Goal: Information Seeking & Learning: Learn about a topic

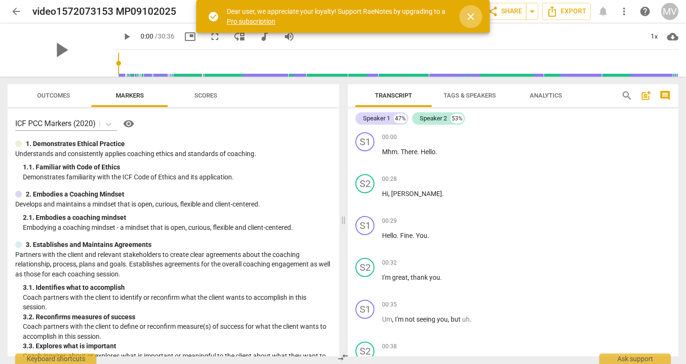
click at [471, 19] on span "close" at bounding box center [470, 16] width 11 height 11
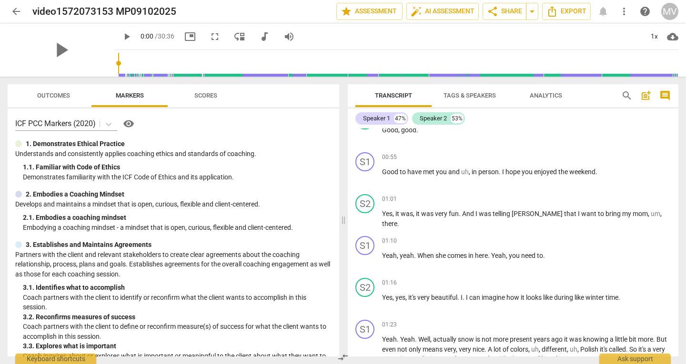
scroll to position [598, 0]
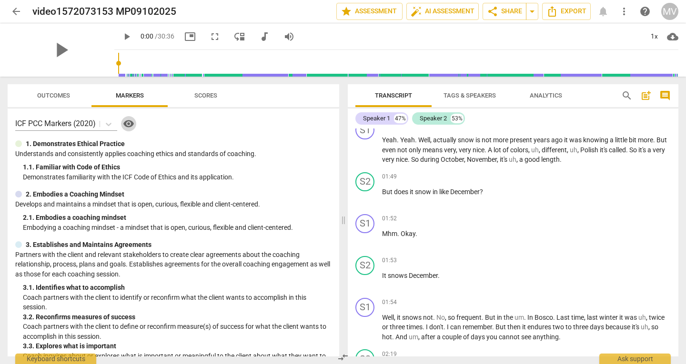
click at [134, 122] on span "visibility" at bounding box center [128, 123] width 11 height 11
click at [200, 97] on span "Scores" at bounding box center [205, 95] width 23 height 7
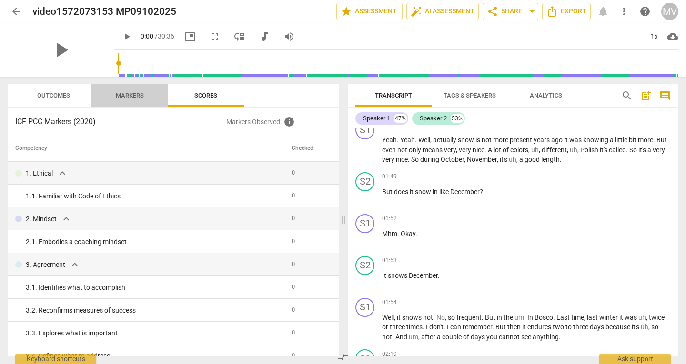
click at [135, 100] on span "Markers" at bounding box center [129, 96] width 51 height 13
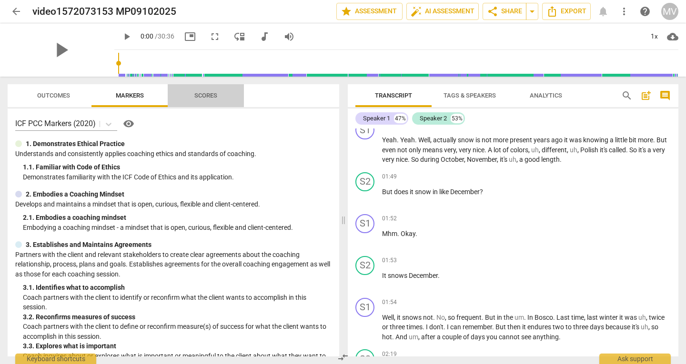
click at [209, 100] on span "Scores" at bounding box center [206, 96] width 46 height 13
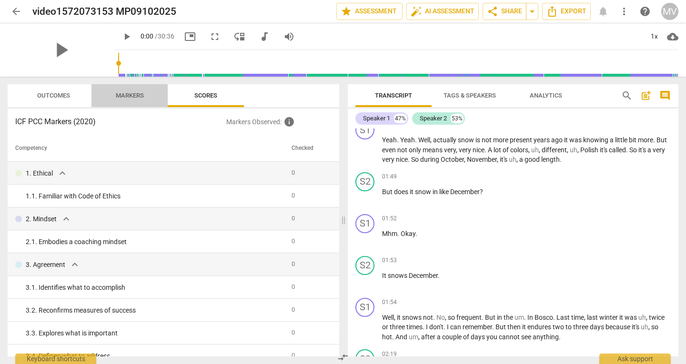
click at [135, 97] on span "Markers" at bounding box center [130, 95] width 28 height 7
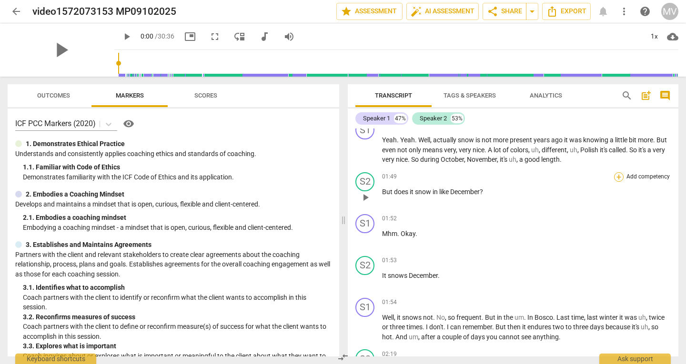
click at [614, 180] on div "+" at bounding box center [619, 177] width 10 height 10
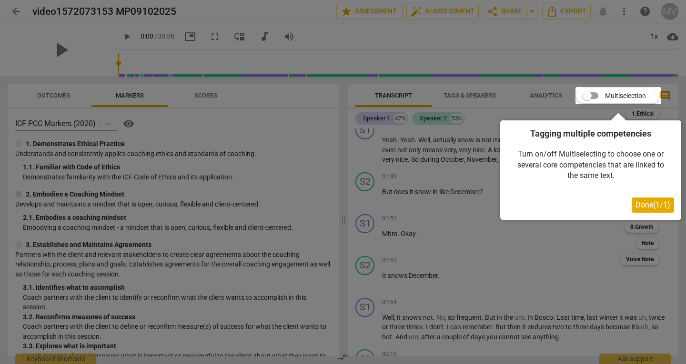
click at [656, 207] on span "Done ( 1 / 1 )" at bounding box center [652, 204] width 35 height 9
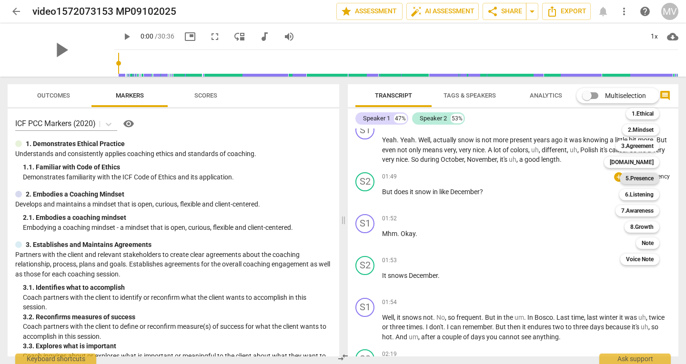
click at [641, 179] on b "5.Presence" at bounding box center [639, 178] width 28 height 11
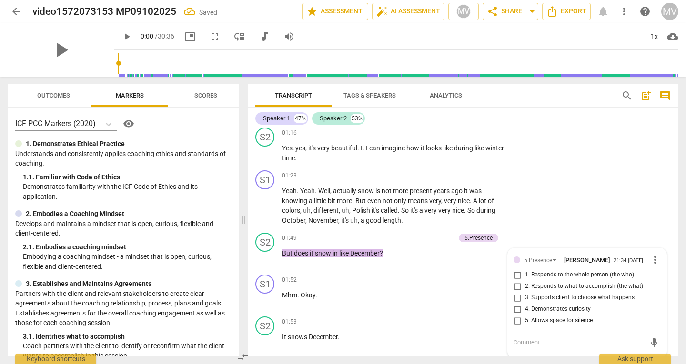
scroll to position [550, 0]
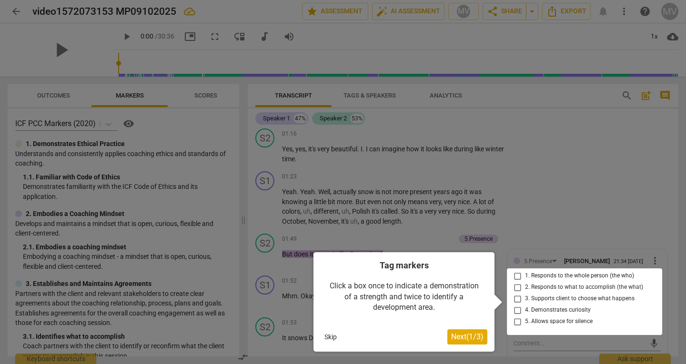
click at [517, 277] on div at bounding box center [584, 302] width 155 height 67
click at [469, 340] on span "Next ( 1 / 3 )" at bounding box center [467, 336] width 32 height 9
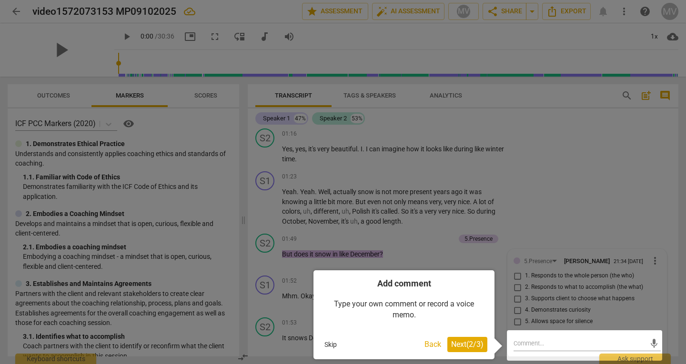
click at [469, 340] on span "Next ( 2 / 3 )" at bounding box center [467, 344] width 32 height 9
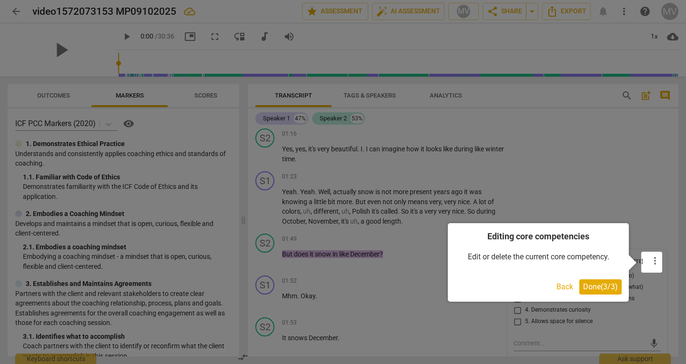
click at [597, 288] on span "Done ( 3 / 3 )" at bounding box center [600, 286] width 35 height 9
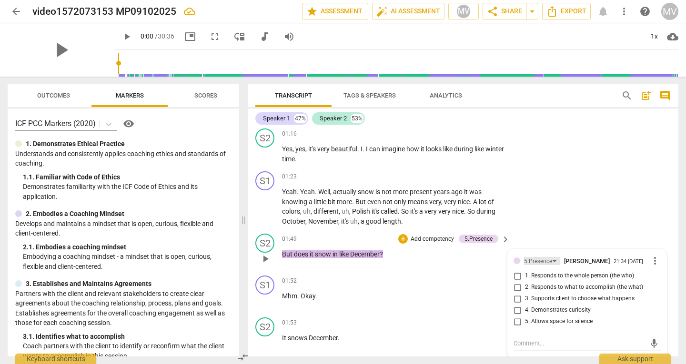
click at [550, 261] on div "5.Presence" at bounding box center [542, 261] width 36 height 8
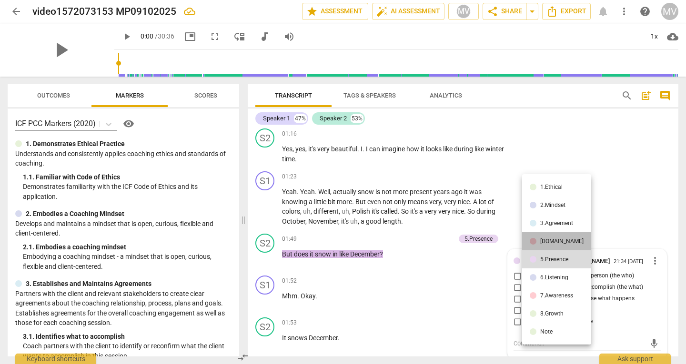
click at [566, 244] on li "[DOMAIN_NAME]" at bounding box center [556, 241] width 69 height 18
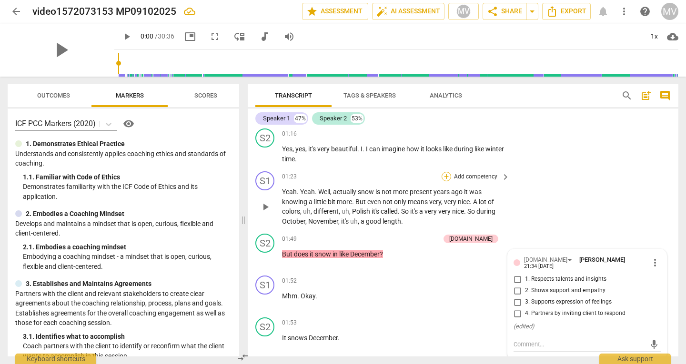
click at [446, 175] on div "+" at bounding box center [446, 177] width 10 height 10
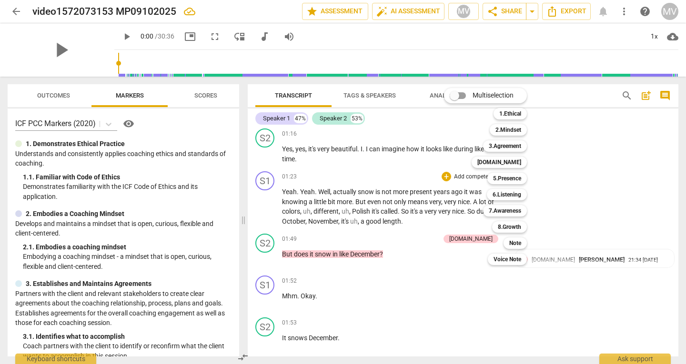
click at [484, 238] on div "Multiselection m 1.Ethical 1 2.Mindset 2 3.Agreement 3 [DOMAIN_NAME] 4 5.Presen…" at bounding box center [492, 177] width 105 height 182
click at [486, 240] on div "Multiselection m 1.Ethical 1 2.Mindset 2 3.Agreement 3 [DOMAIN_NAME] 4 5.Presen…" at bounding box center [492, 177] width 105 height 182
click at [627, 136] on div at bounding box center [343, 182] width 686 height 364
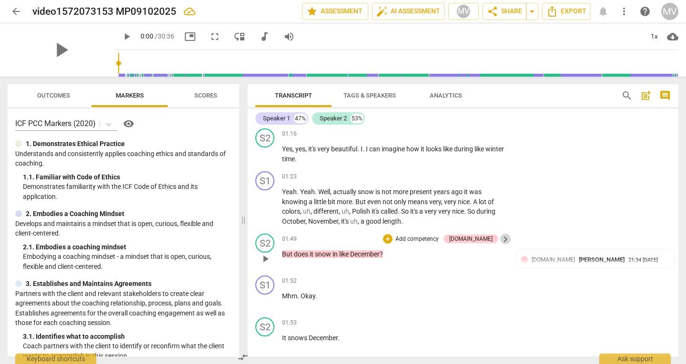
click at [505, 238] on span "keyboard_arrow_right" at bounding box center [504, 239] width 11 height 11
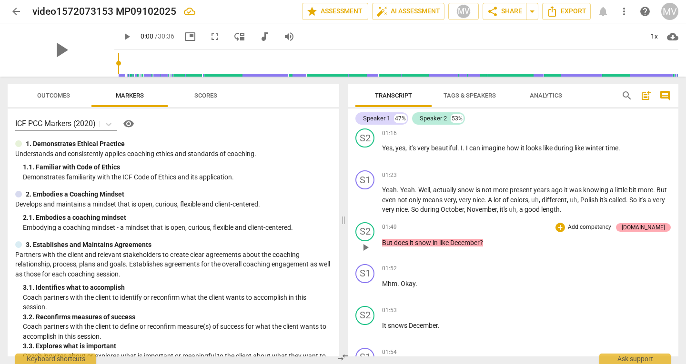
click at [658, 224] on div "[DOMAIN_NAME]" at bounding box center [642, 227] width 43 height 9
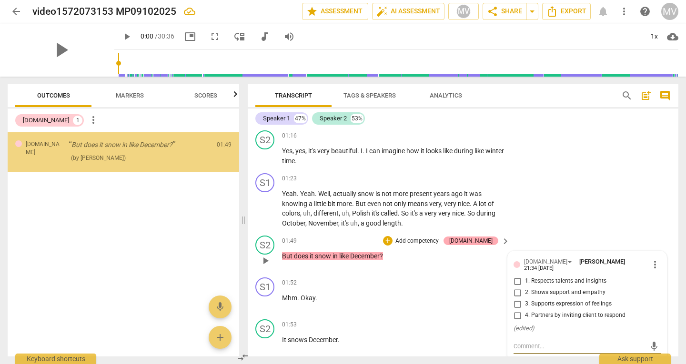
scroll to position [663, 0]
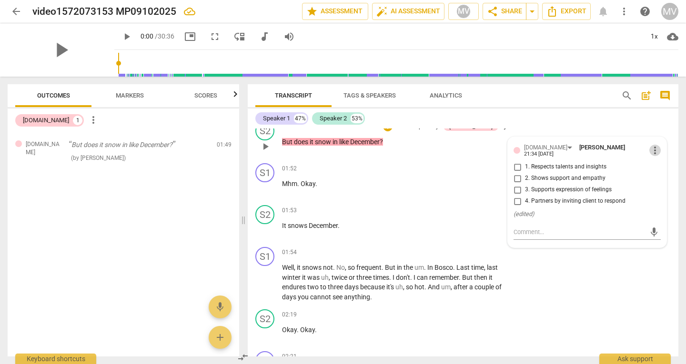
click at [654, 150] on span "more_vert" at bounding box center [654, 150] width 11 height 11
click at [660, 167] on li "Delete" at bounding box center [661, 166] width 33 height 18
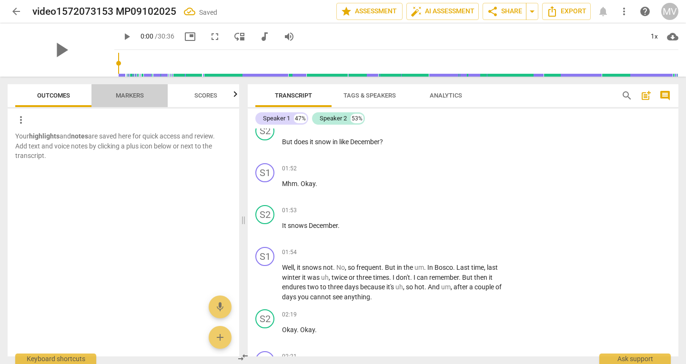
click at [123, 98] on span "Markers" at bounding box center [130, 95] width 28 height 7
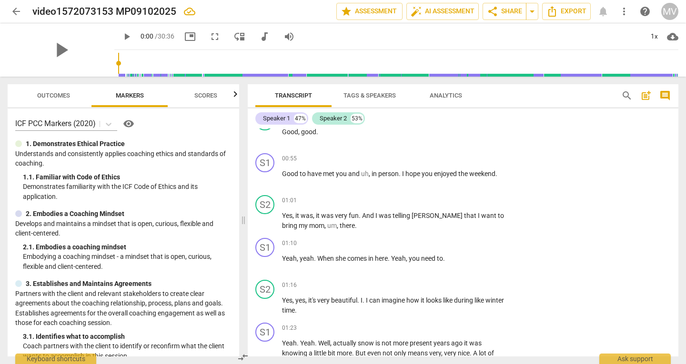
scroll to position [598, 0]
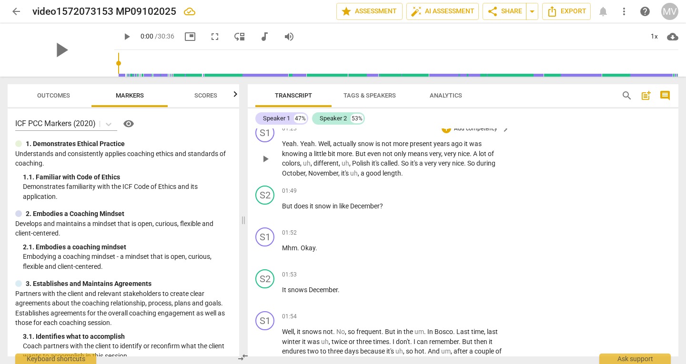
click at [293, 154] on span "knowing" at bounding box center [295, 154] width 27 height 8
click at [285, 154] on span "knowing" at bounding box center [295, 154] width 27 height 8
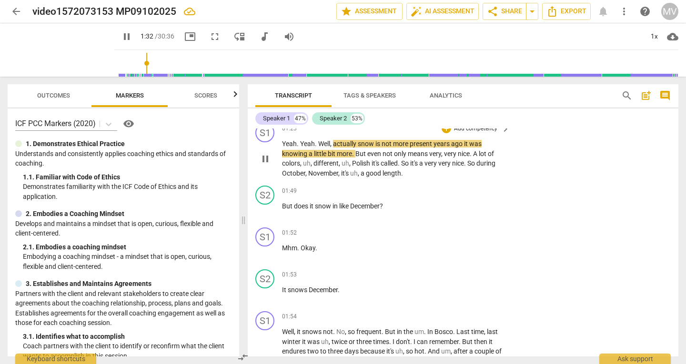
click at [285, 154] on span "knowing" at bounding box center [295, 154] width 27 height 8
type input "93"
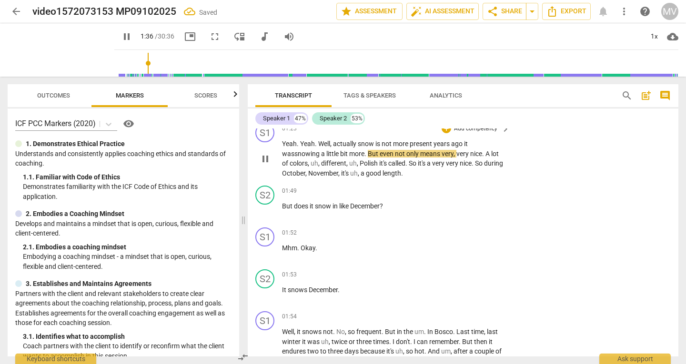
click at [571, 179] on div "S1 play_arrow pause 01:23 + Add competency keyboard_arrow_right Yeah . Yeah . W…" at bounding box center [463, 150] width 430 height 62
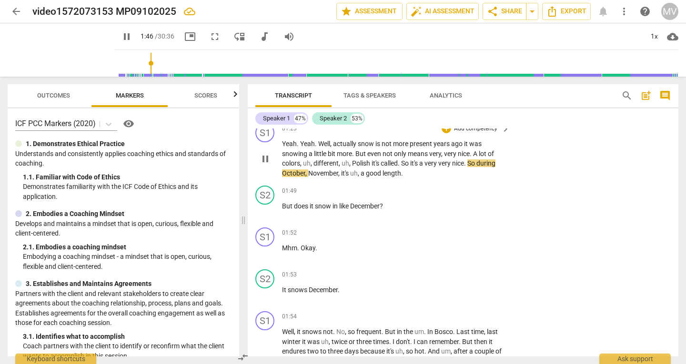
click at [421, 153] on span "means" at bounding box center [418, 154] width 21 height 8
click at [424, 153] on span "means" at bounding box center [418, 154] width 21 height 8
click at [427, 154] on span "means" at bounding box center [418, 154] width 21 height 8
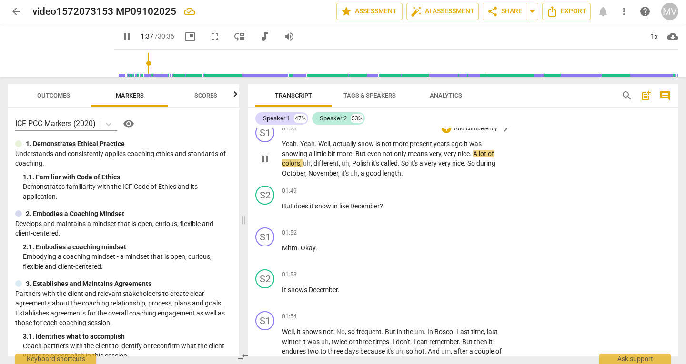
type input "98"
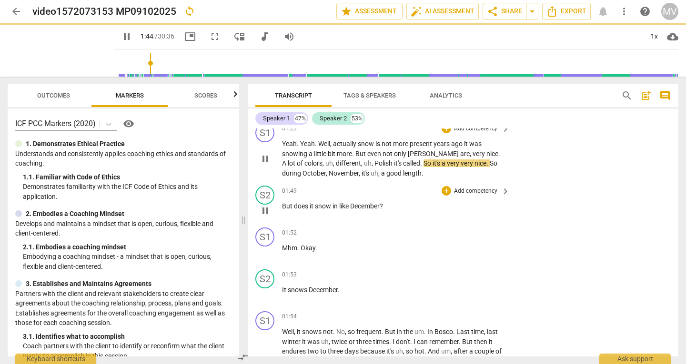
click at [553, 196] on div "S2 play_arrow pause 01:49 + Add competency keyboard_arrow_right But does it sno…" at bounding box center [463, 203] width 430 height 42
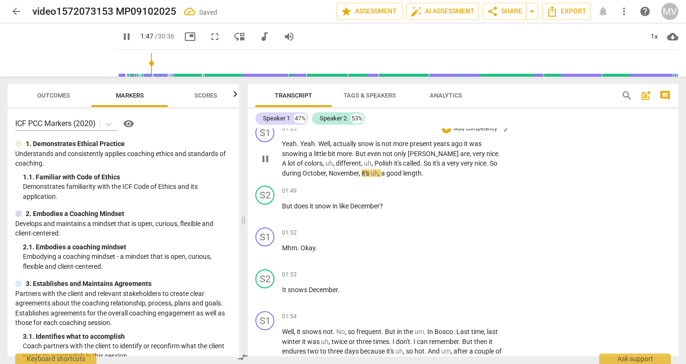
click at [374, 164] on span "Polish" at bounding box center [384, 163] width 20 height 8
click at [374, 162] on span "Polish" at bounding box center [384, 163] width 20 height 8
type input "105"
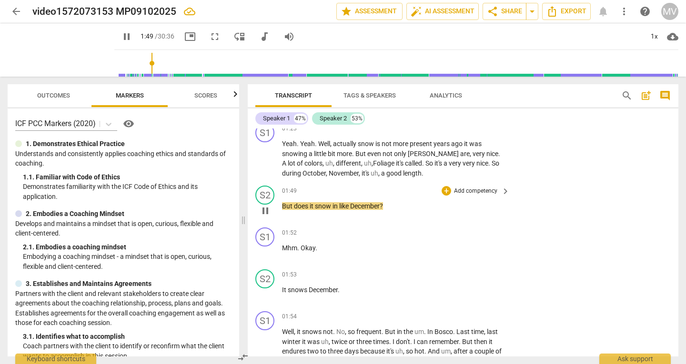
click at [531, 189] on div "S2 play_arrow pause 01:49 + Add competency keyboard_arrow_right But does it sno…" at bounding box center [463, 203] width 430 height 42
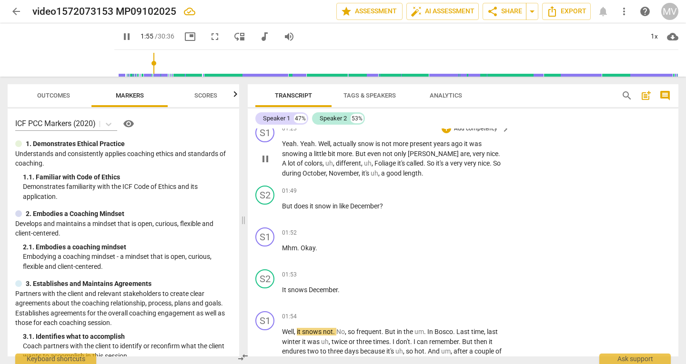
click at [403, 173] on span "length" at bounding box center [412, 173] width 19 height 8
click at [380, 329] on span "frequent" at bounding box center [368, 332] width 25 height 8
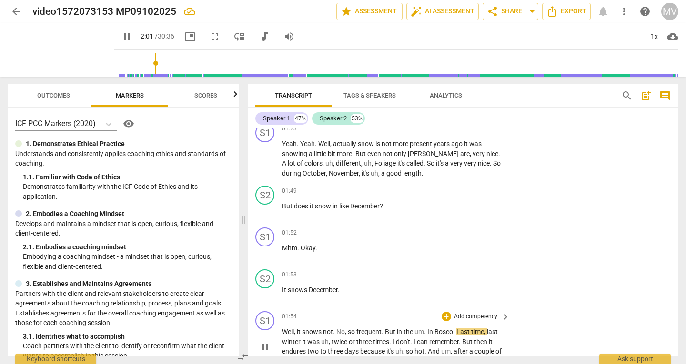
type input "121"
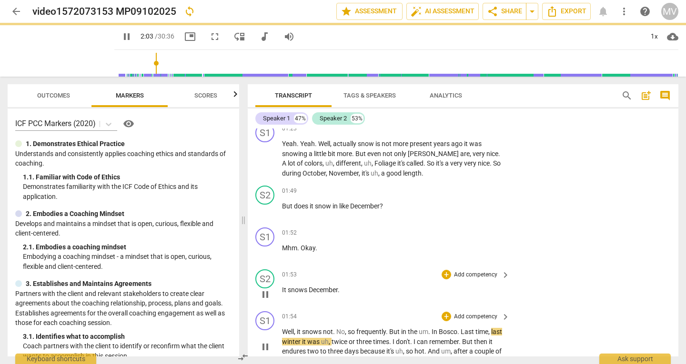
click at [602, 297] on div "S2 play_arrow pause 01:53 + Add competency keyboard_arrow_right It snows Decemb…" at bounding box center [463, 287] width 430 height 42
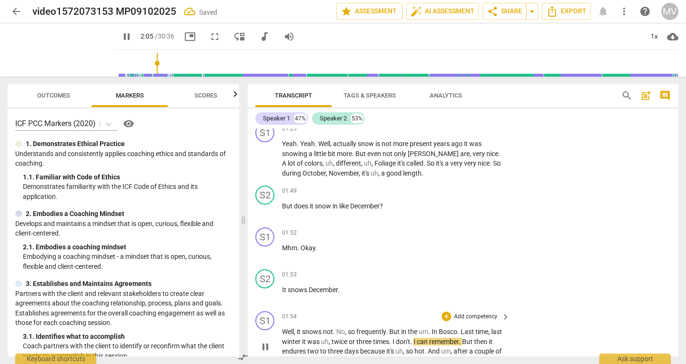
scroll to position [798, 0]
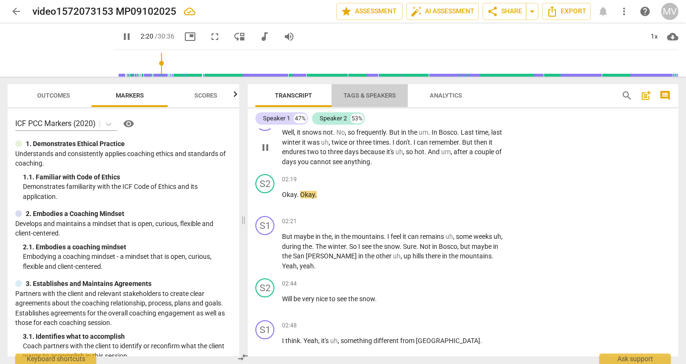
click at [370, 97] on span "Tags & Speakers" at bounding box center [369, 95] width 52 height 7
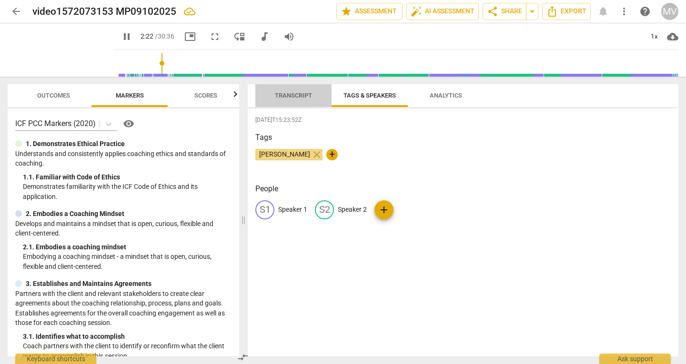
click at [297, 94] on span "Transcript" at bounding box center [293, 95] width 37 height 7
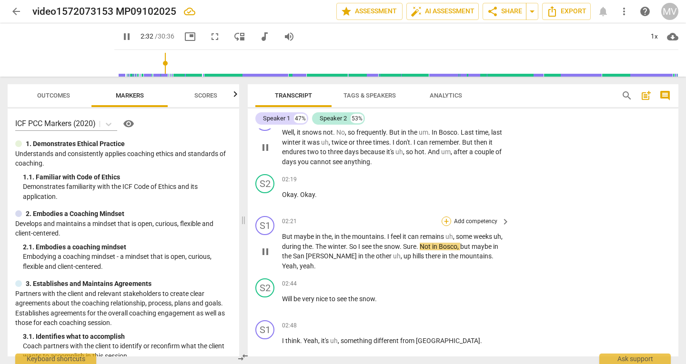
click at [443, 219] on div "+" at bounding box center [446, 222] width 10 height 10
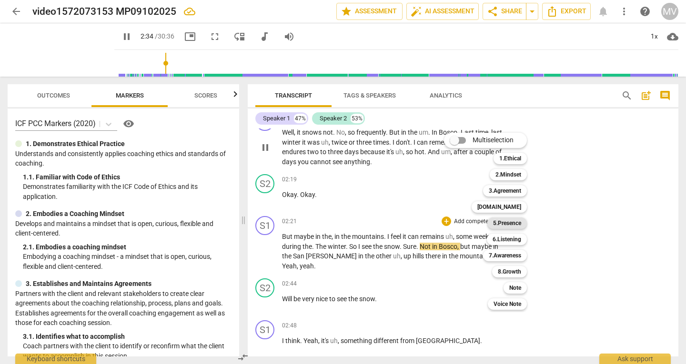
click at [522, 227] on div "5.Presence" at bounding box center [507, 223] width 40 height 11
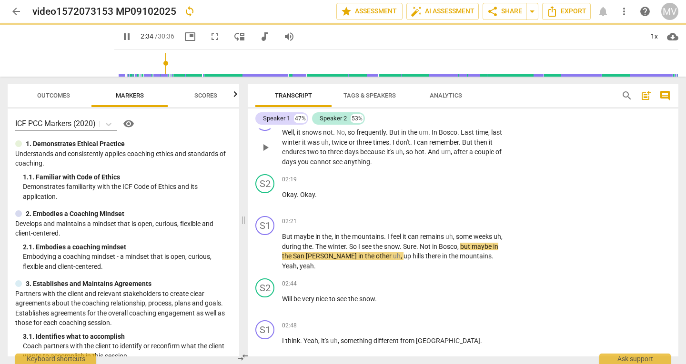
type input "155"
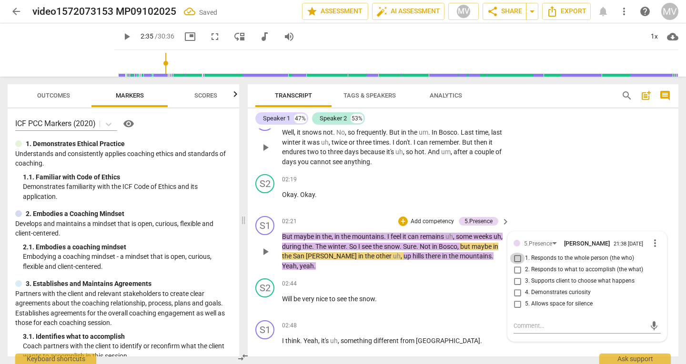
click at [515, 257] on input "1. Responds to the whole person (the who)" at bounding box center [516, 258] width 15 height 11
click at [516, 261] on input "1. Responds to the whole person (the who)" at bounding box center [516, 258] width 15 height 11
checkbox input "true"
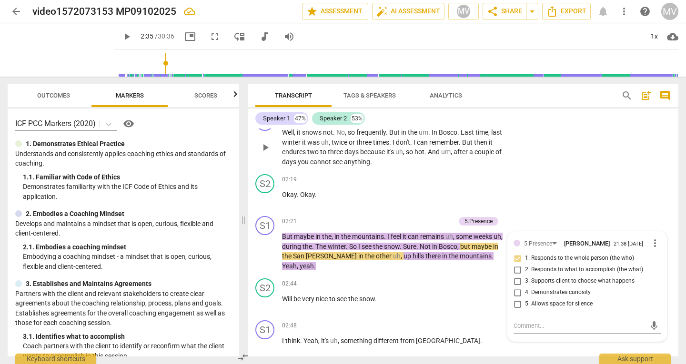
click at [537, 163] on div "S1 play_arrow pause 01:54 + Add competency keyboard_arrow_right Well , it snows…" at bounding box center [463, 139] width 430 height 62
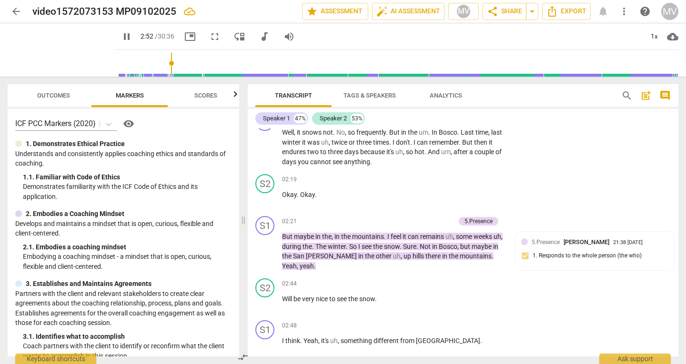
scroll to position [1048, 0]
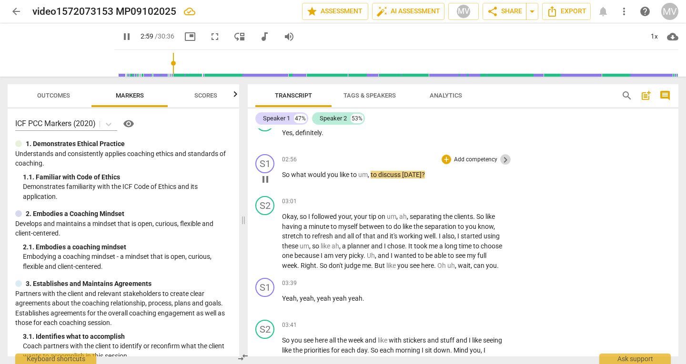
click at [503, 158] on span "keyboard_arrow_right" at bounding box center [504, 159] width 11 height 11
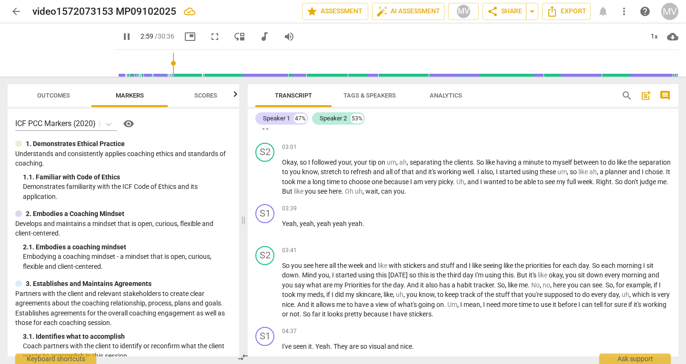
scroll to position [1014, 0]
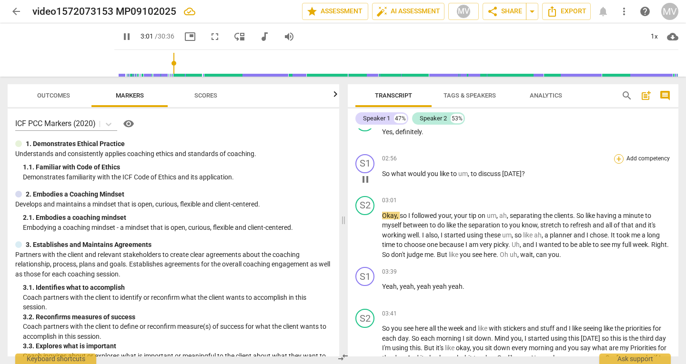
click at [617, 161] on div "+" at bounding box center [619, 159] width 10 height 10
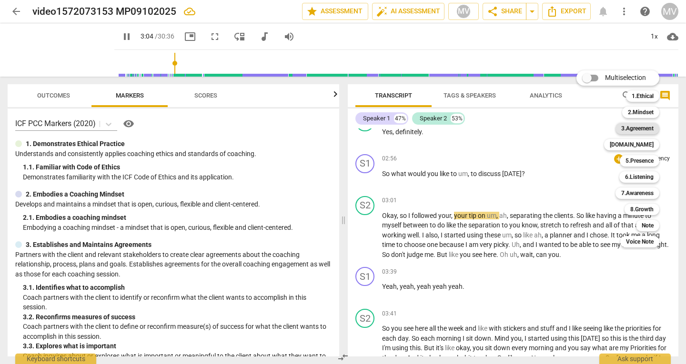
click at [640, 128] on b "3.Agreement" at bounding box center [637, 128] width 32 height 11
type input "185"
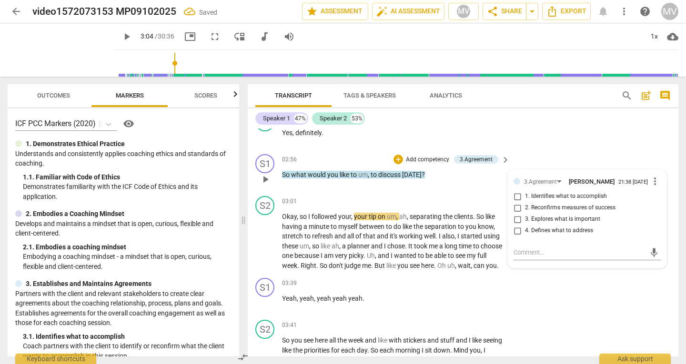
click at [575, 193] on div "3.Agreement [PERSON_NAME] 21:38 [DATE] more_vert 1. Identifies what to accompli…" at bounding box center [586, 209] width 147 height 66
click at [575, 200] on span "1. Identifies what to accomplish" at bounding box center [566, 196] width 82 height 9
click at [525, 200] on input "1. Identifies what to accomplish" at bounding box center [516, 196] width 15 height 11
checkbox input "true"
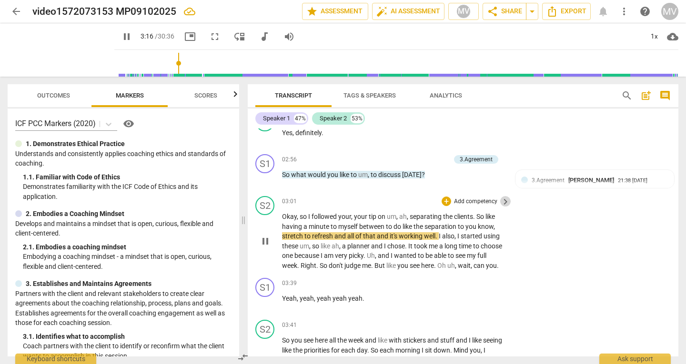
click at [503, 203] on span "keyboard_arrow_right" at bounding box center [504, 201] width 11 height 11
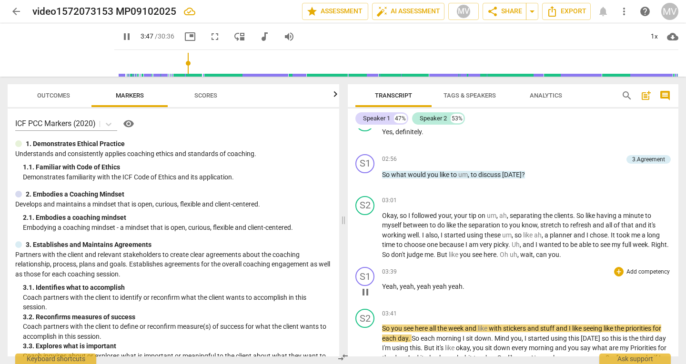
click at [674, 264] on div "S1 play_arrow pause 03:39 + Add competency keyboard_arrow_right Yeah , yeah , y…" at bounding box center [513, 284] width 330 height 42
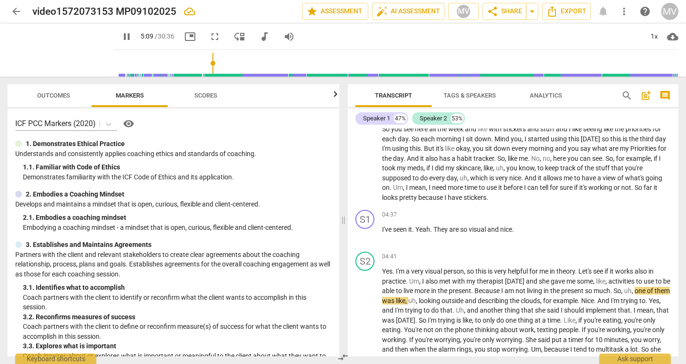
scroll to position [1413, 0]
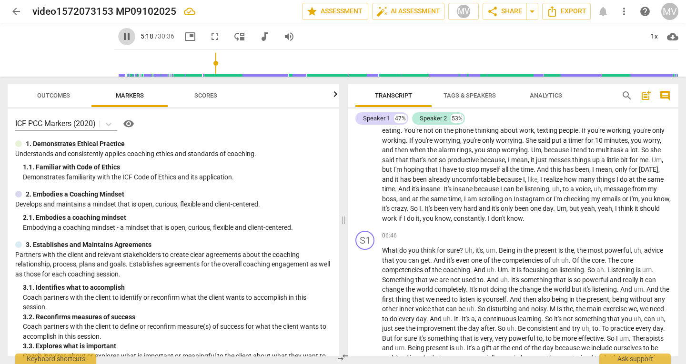
click at [121, 37] on span "pause" at bounding box center [126, 36] width 11 height 11
type input "319"
click at [16, 11] on span "arrow_back" at bounding box center [15, 11] width 11 height 11
